Goal: Task Accomplishment & Management: Manage account settings

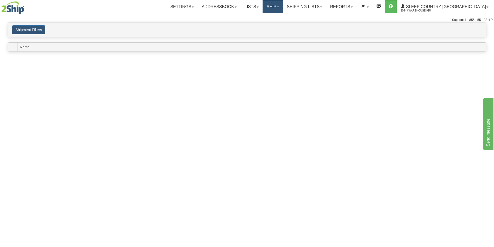
click at [283, 6] on link "Ship" at bounding box center [273, 6] width 20 height 13
click at [283, 16] on link "Ship Screen" at bounding box center [258, 18] width 47 height 7
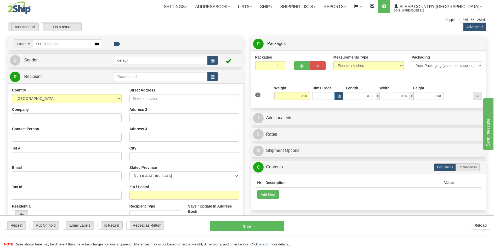
type input "9002I088208"
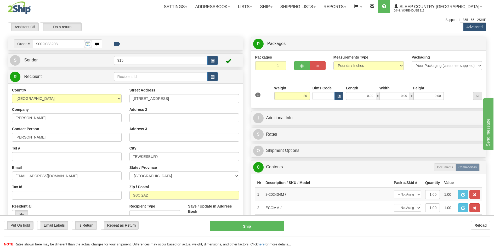
type input "80.00"
click at [265, 104] on div "Packages 1 1 Measurements Type" at bounding box center [368, 80] width 235 height 58
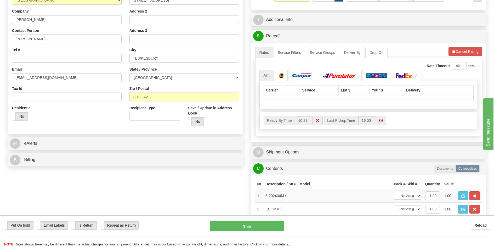
scroll to position [105, 0]
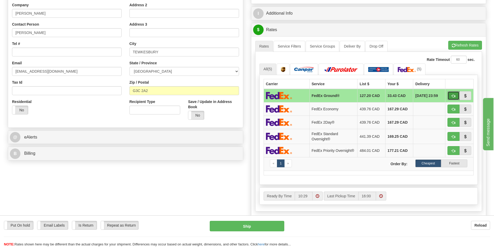
click at [451, 94] on button "button" at bounding box center [454, 95] width 12 height 9
type input "92"
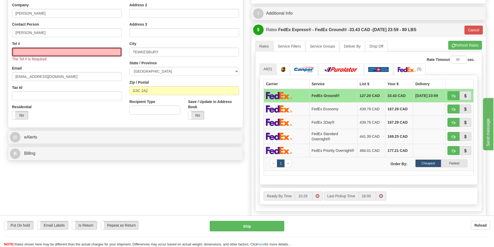
click at [71, 49] on input "Tel #" at bounding box center [67, 52] width 110 height 9
type input "7777777"
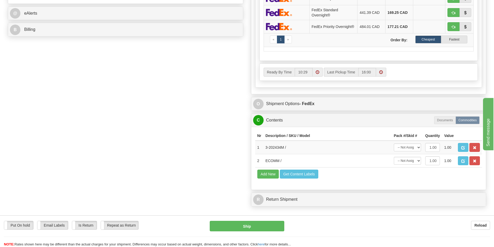
scroll to position [235, 0]
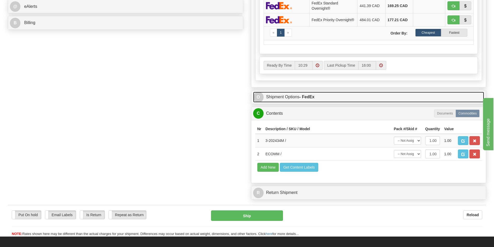
click at [330, 98] on link "O Shipment Options - FedEx" at bounding box center [368, 97] width 231 height 11
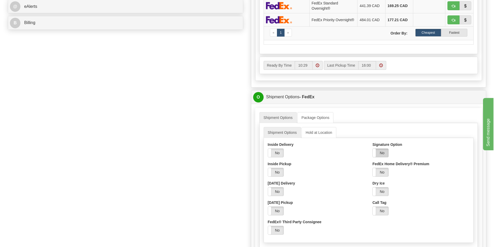
click at [379, 152] on label "No" at bounding box center [381, 153] width 16 height 8
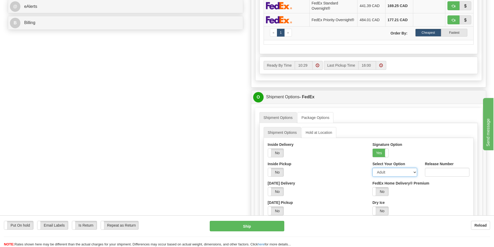
click at [387, 174] on select "Adult Direct Indirect No Signature Required Service Default" at bounding box center [395, 172] width 44 height 9
select select "2"
click at [373, 169] on select "Adult Direct Indirect No Signature Required Service Default" at bounding box center [395, 172] width 44 height 9
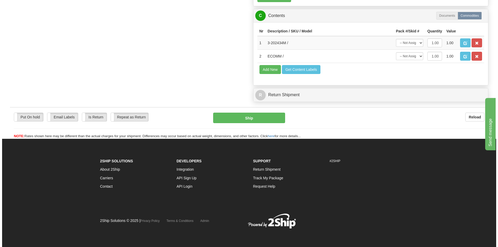
scroll to position [507, 0]
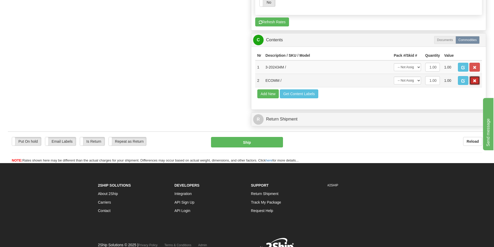
click at [473, 78] on button "button" at bounding box center [475, 80] width 10 height 9
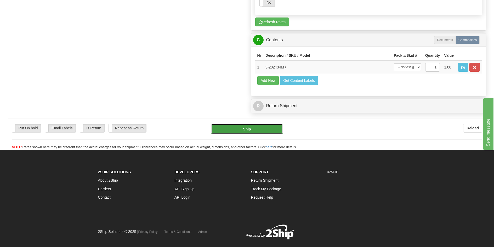
click at [273, 130] on button "Ship" at bounding box center [247, 129] width 72 height 10
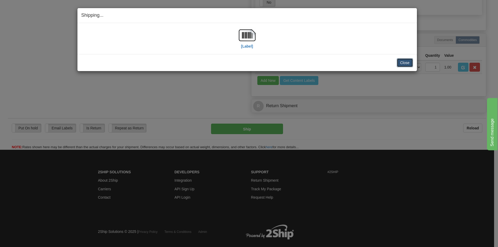
click at [409, 62] on button "Close" at bounding box center [405, 62] width 16 height 9
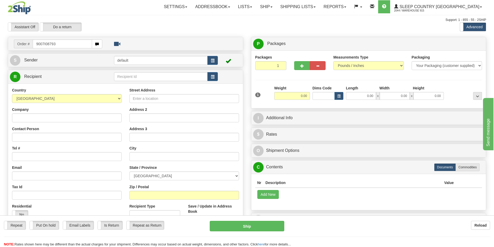
type input "9007I087930"
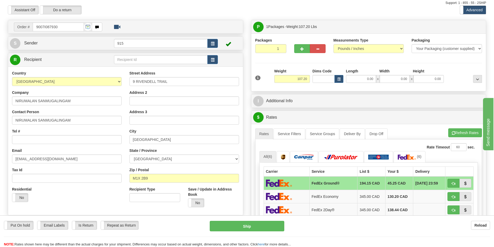
scroll to position [26, 0]
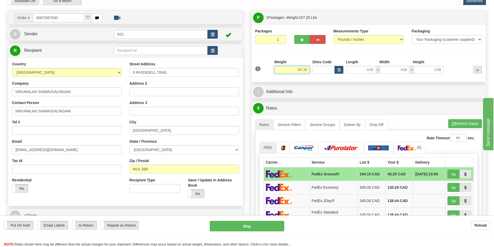
drag, startPoint x: 308, startPoint y: 70, endPoint x: 292, endPoint y: 71, distance: 15.5
click at [292, 71] on input "107.20" at bounding box center [292, 70] width 36 height 8
type input "20.00"
click at [467, 124] on li "Refresh Rates Cancel Rating" at bounding box center [465, 123] width 34 height 9
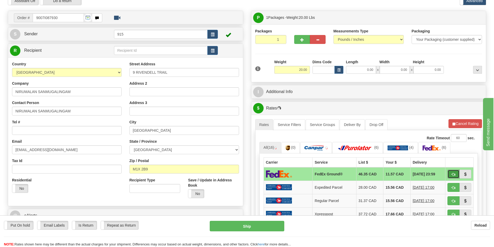
click at [455, 173] on span "button" at bounding box center [454, 174] width 4 height 3
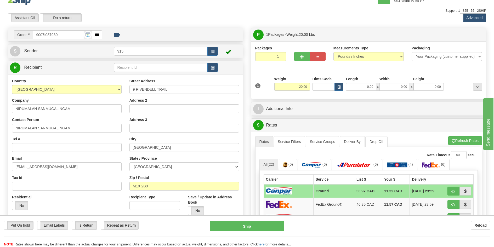
scroll to position [0, 0]
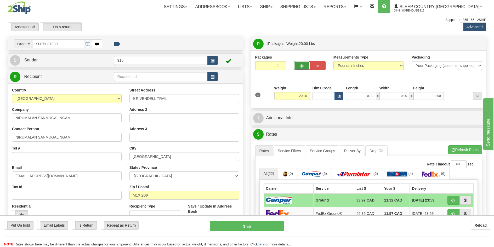
click at [302, 67] on span "button" at bounding box center [302, 65] width 4 height 3
type input "2"
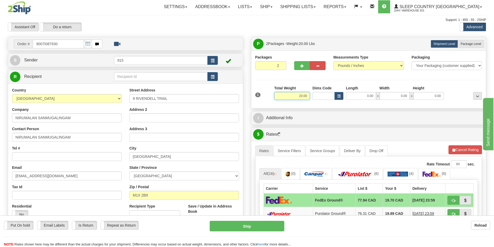
click at [301, 96] on input "20.00" at bounding box center [292, 96] width 36 height 8
type input "40.00"
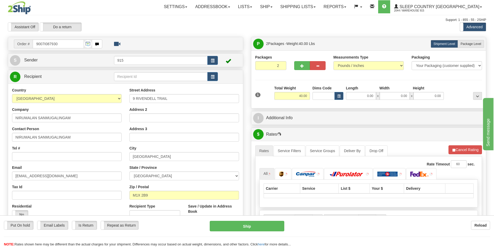
click at [461, 151] on li "Refresh Rates Cancel Rating" at bounding box center [465, 149] width 33 height 9
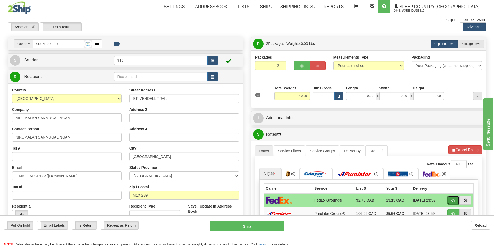
click at [450, 198] on button "button" at bounding box center [454, 200] width 12 height 9
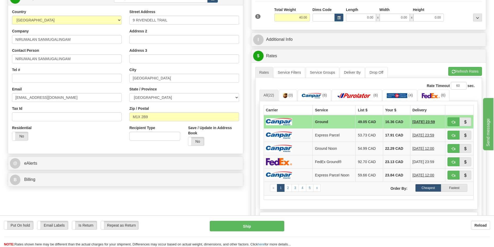
scroll to position [52, 0]
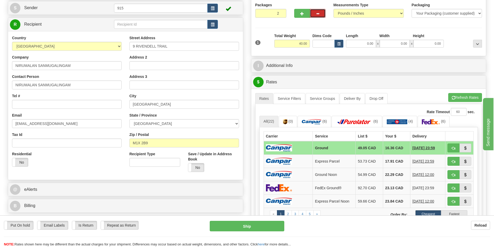
click at [319, 14] on span "button" at bounding box center [318, 13] width 4 height 3
type input "1"
click at [452, 160] on span "button" at bounding box center [454, 161] width 4 height 3
type input "92"
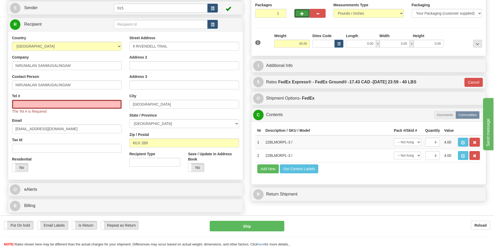
click at [301, 15] on span "button" at bounding box center [302, 13] width 4 height 3
type input "2"
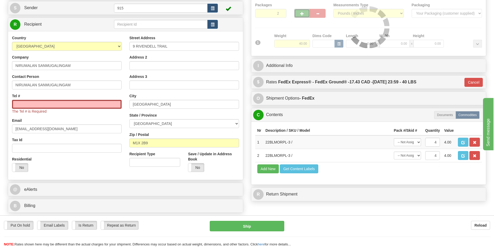
type input "92"
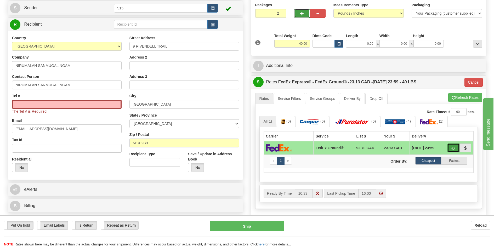
click at [454, 148] on span "button" at bounding box center [454, 148] width 4 height 3
click at [87, 104] on input "Tel #" at bounding box center [67, 104] width 110 height 9
type input "7777777"
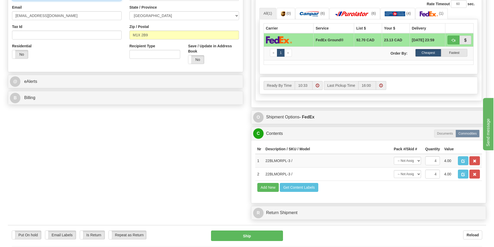
scroll to position [183, 0]
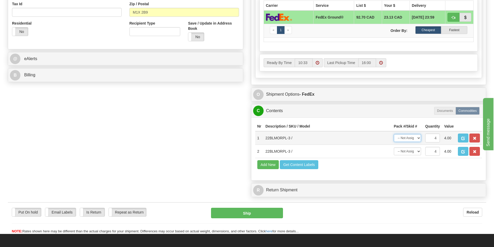
click at [412, 138] on select "-- Not Assigned -- Package 1 Package 2 Split" at bounding box center [407, 138] width 27 height 8
select select "0"
click at [394, 134] on select "-- Not Assigned -- Package 1 Package 2 Split" at bounding box center [407, 138] width 27 height 8
click at [409, 151] on select "-- Not Assigned -- Package 1 Package 2 Split" at bounding box center [407, 152] width 27 height 8
select select "1"
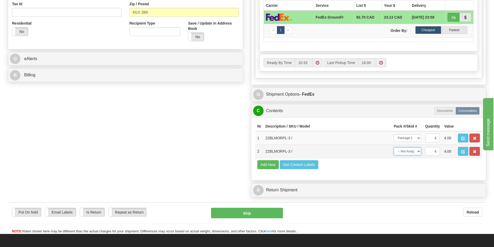
click at [394, 148] on select "-- Not Assigned -- Package 1 Package 2 Split" at bounding box center [407, 152] width 27 height 8
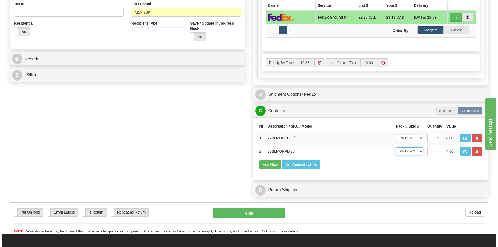
scroll to position [235, 0]
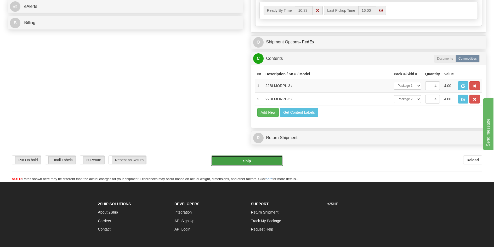
click at [239, 163] on button "Ship" at bounding box center [247, 161] width 72 height 10
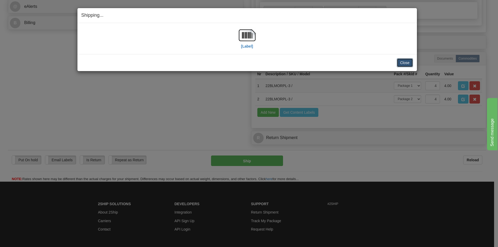
click at [402, 61] on button "Close" at bounding box center [405, 62] width 16 height 9
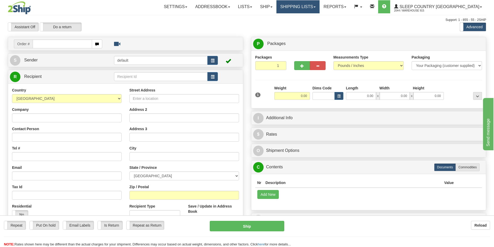
click at [320, 8] on link "Shipping lists" at bounding box center [298, 6] width 43 height 13
click at [320, 15] on ul "Current Shipments Search Shipment History Pickup List End of Day Reports" at bounding box center [294, 28] width 52 height 30
click at [320, 6] on link "Shipping lists" at bounding box center [298, 6] width 43 height 13
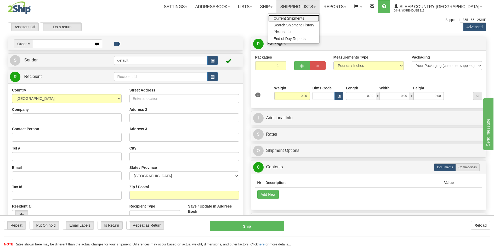
click at [304, 16] on span "Current Shipments" at bounding box center [289, 18] width 31 height 4
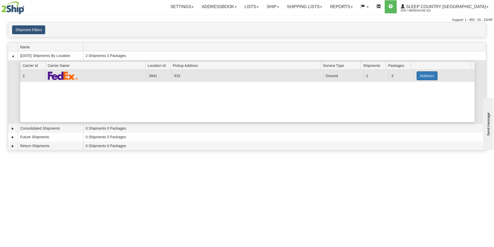
click at [429, 75] on button "Actions" at bounding box center [427, 75] width 21 height 9
click at [416, 111] on link "Print" at bounding box center [417, 113] width 42 height 7
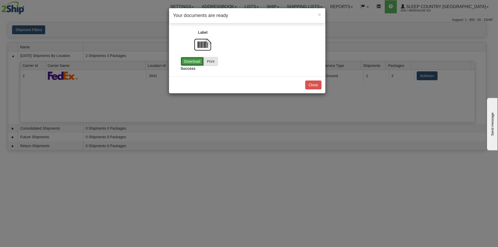
click at [190, 60] on link "Download" at bounding box center [192, 61] width 23 height 9
drag, startPoint x: 212, startPoint y: 57, endPoint x: 217, endPoint y: 55, distance: 5.7
click at [217, 55] on div "Label Download Print" at bounding box center [203, 48] width 36 height 36
drag, startPoint x: 217, startPoint y: 55, endPoint x: 239, endPoint y: 49, distance: 23.1
click at [226, 54] on div "Label Download Print Customs Download Print Download" at bounding box center [247, 51] width 149 height 43
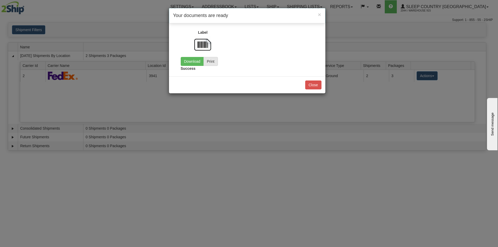
click at [275, 69] on div "Success" at bounding box center [247, 69] width 141 height 7
click at [194, 61] on link "Download" at bounding box center [192, 61] width 23 height 9
click at [315, 86] on button "Close" at bounding box center [313, 85] width 16 height 9
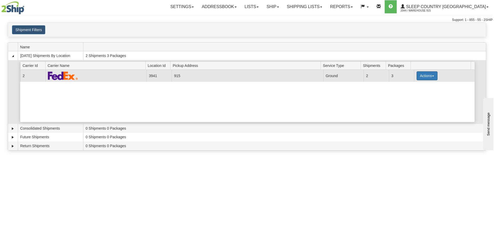
click at [434, 75] on button "Actions" at bounding box center [427, 75] width 21 height 9
click at [407, 92] on span "Close" at bounding box center [407, 93] width 12 height 4
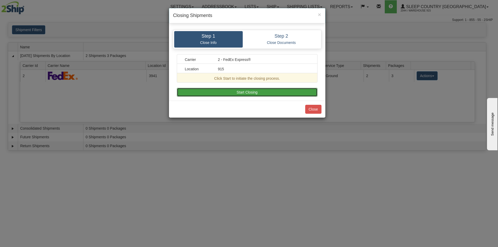
click at [209, 93] on button "Start Closing" at bounding box center [247, 92] width 141 height 9
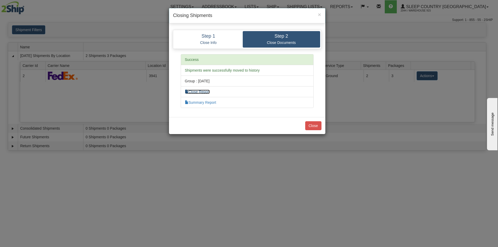
click at [201, 91] on link "Close Report" at bounding box center [197, 92] width 25 height 4
click at [310, 128] on button "Close" at bounding box center [313, 125] width 16 height 9
